Goal: Transaction & Acquisition: Purchase product/service

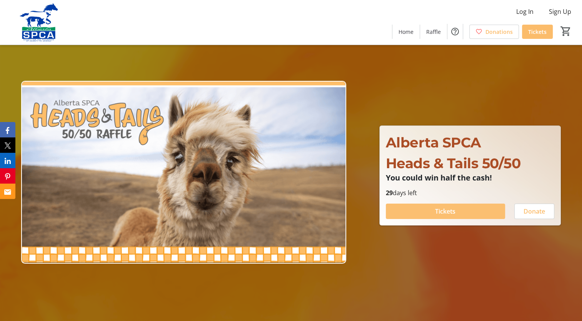
click at [466, 213] on span at bounding box center [445, 211] width 119 height 18
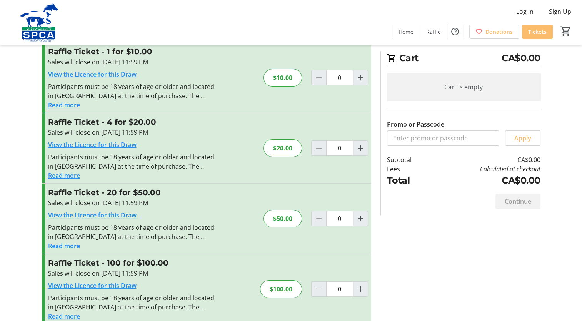
scroll to position [33, 0]
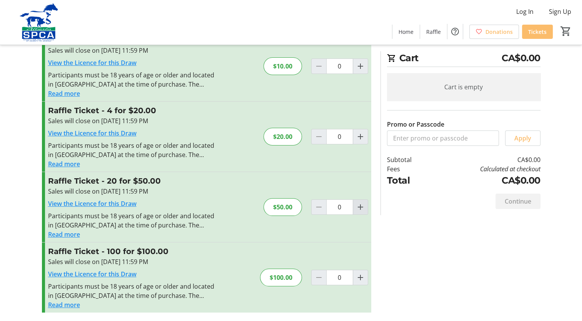
click at [361, 207] on mat-icon "Increment by one" at bounding box center [360, 206] width 9 height 9
type input "1"
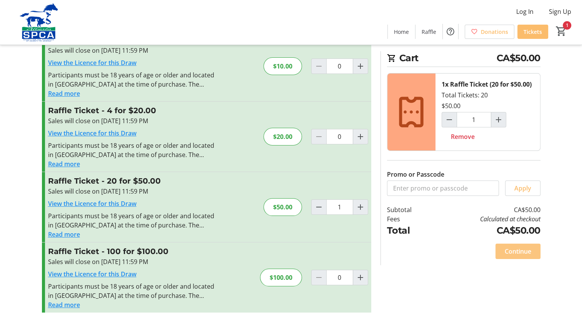
click at [520, 254] on span "Continue" at bounding box center [518, 251] width 27 height 9
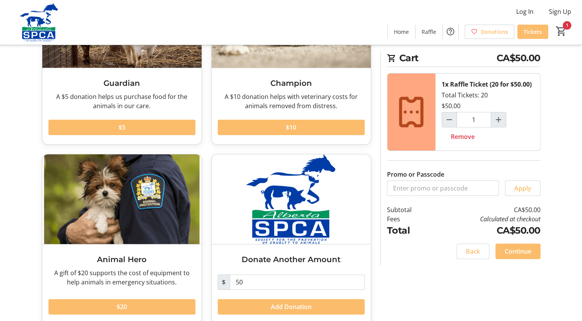
scroll to position [120, 0]
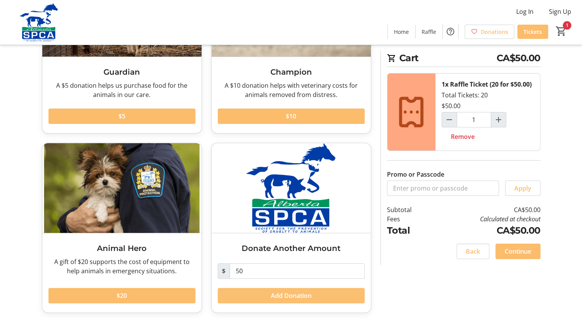
click at [306, 294] on span "Add Donation" at bounding box center [291, 295] width 41 height 9
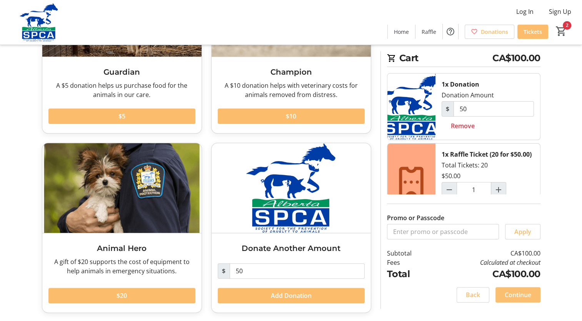
click at [519, 294] on span "Continue" at bounding box center [518, 294] width 27 height 9
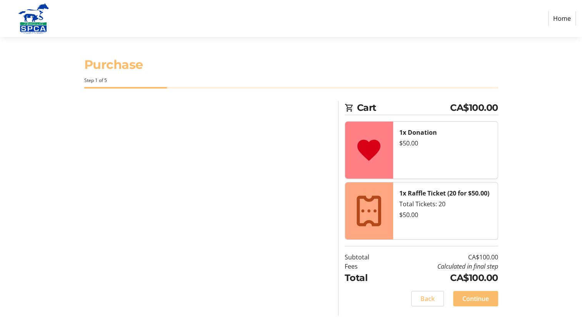
select select "CA"
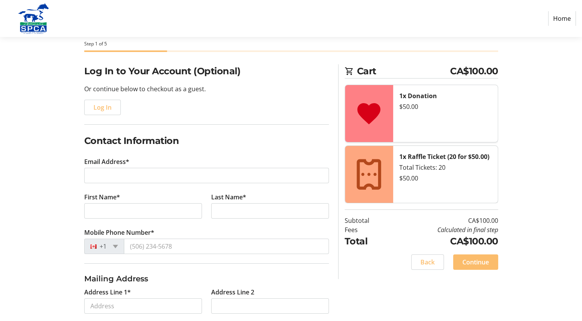
scroll to position [38, 0]
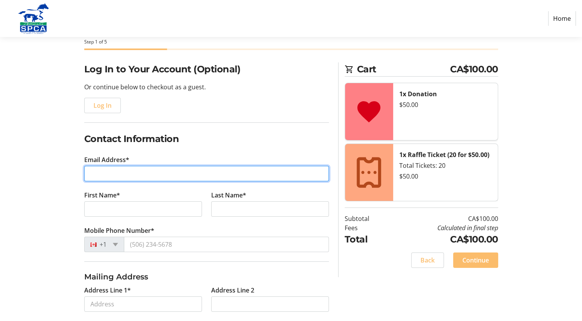
click at [113, 170] on input "Email Address*" at bounding box center [206, 173] width 245 height 15
type input "[EMAIL_ADDRESS][DOMAIN_NAME]"
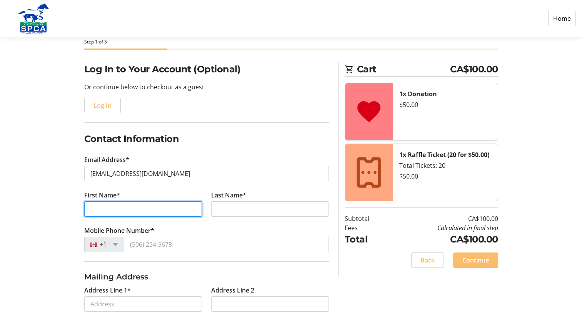
type input "[PERSON_NAME]"
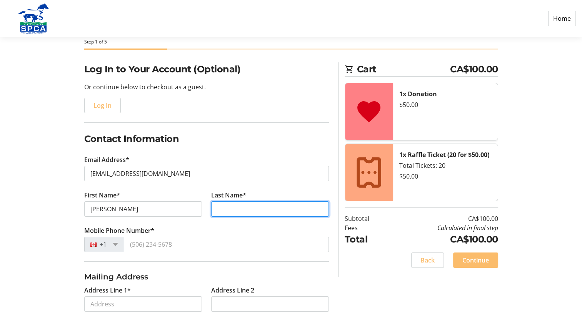
type input "Yanitski"
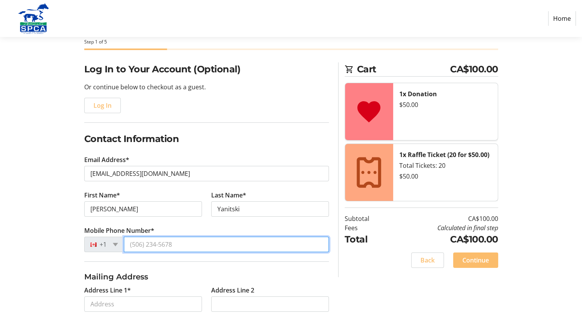
type input "[PHONE_NUMBER]"
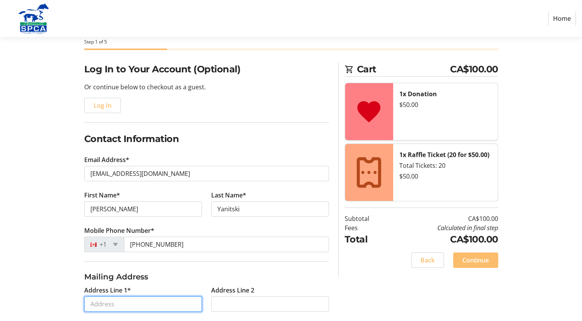
type input "[STREET_ADDRESS][PERSON_NAME]"
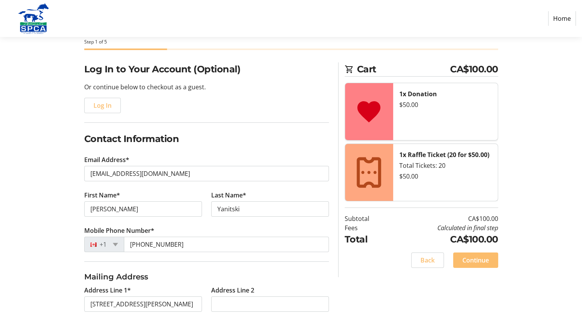
type input "[PERSON_NAME]"
select select "AB"
type input "T7V 2C9"
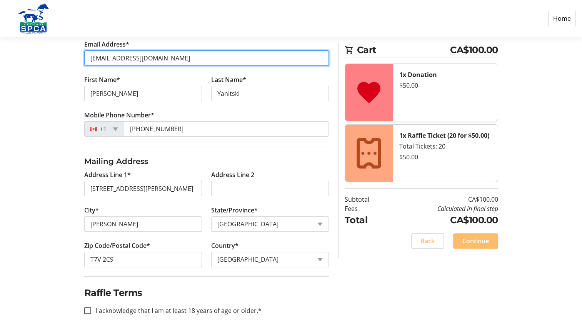
scroll to position [165, 0]
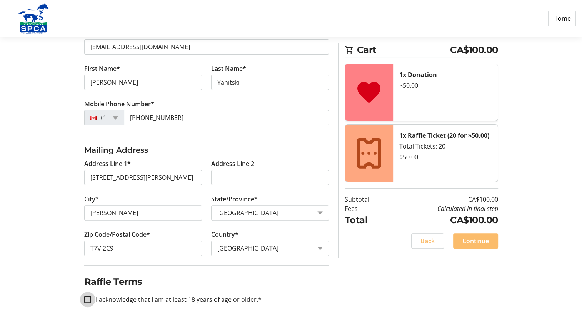
click at [90, 299] on input "I acknowledge that I am at least 18 years of age or older.*" at bounding box center [87, 299] width 7 height 7
checkbox input "true"
click at [490, 238] on span at bounding box center [475, 241] width 45 height 18
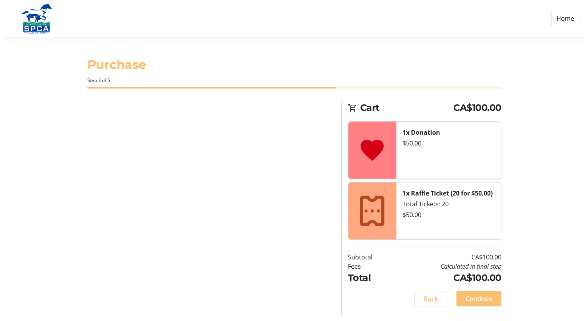
scroll to position [0, 0]
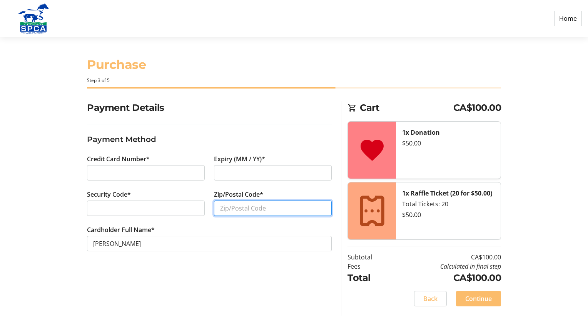
click at [234, 209] on input "Zip/Postal Code*" at bounding box center [273, 208] width 118 height 15
type input "T7V 2C9"
click at [466, 294] on span "Continue" at bounding box center [478, 298] width 27 height 9
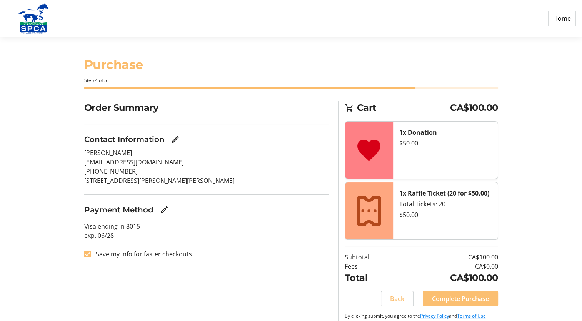
click at [461, 296] on span "Complete Purchase" at bounding box center [460, 298] width 57 height 9
